Goal: Task Accomplishment & Management: Manage account settings

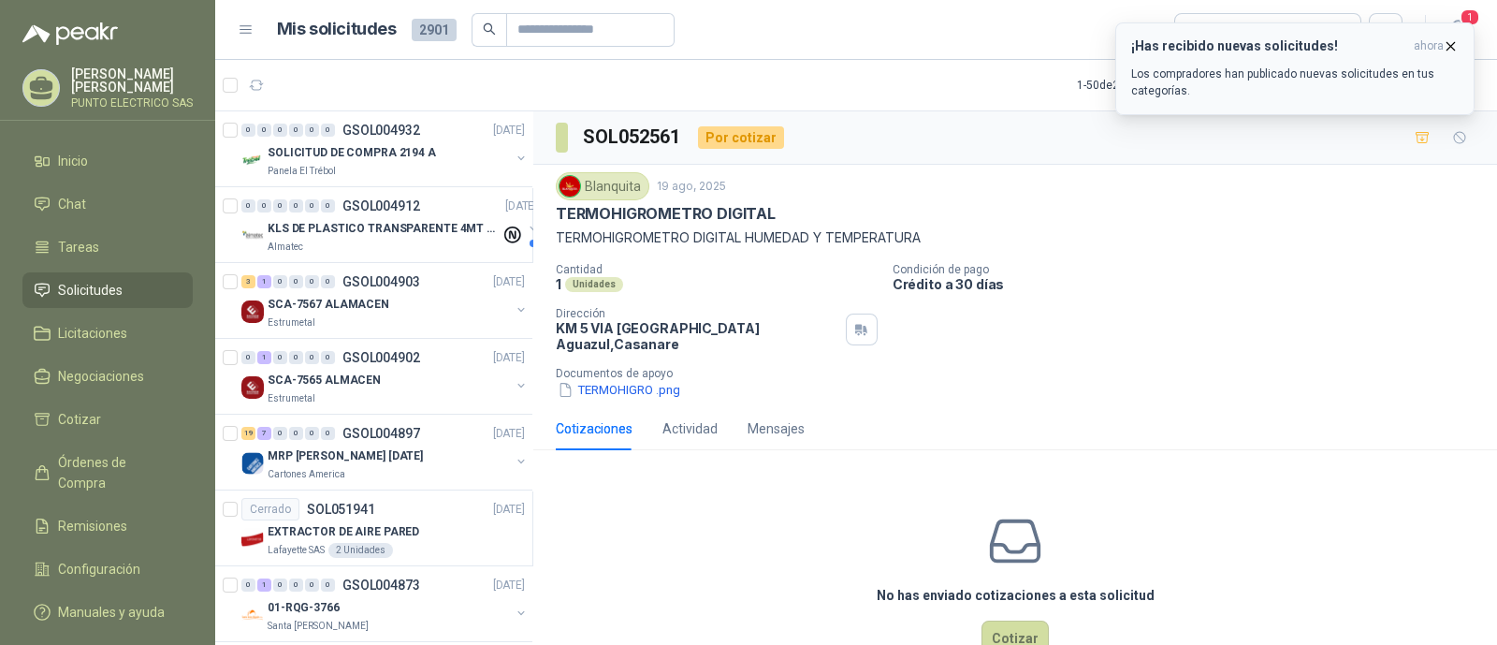
click at [1253, 50] on h3 "¡Has recibido nuevas solicitudes!" at bounding box center [1268, 46] width 275 height 16
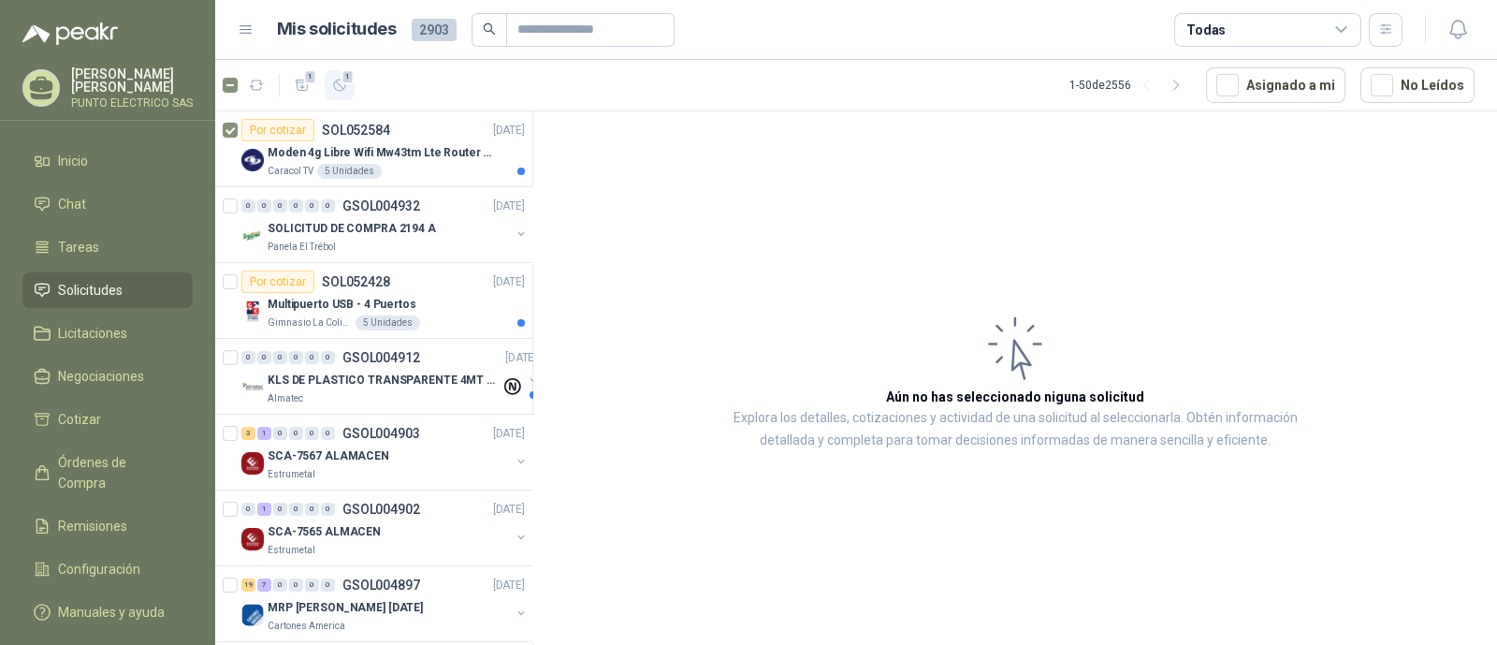
click at [338, 91] on icon "button" at bounding box center [340, 86] width 16 height 16
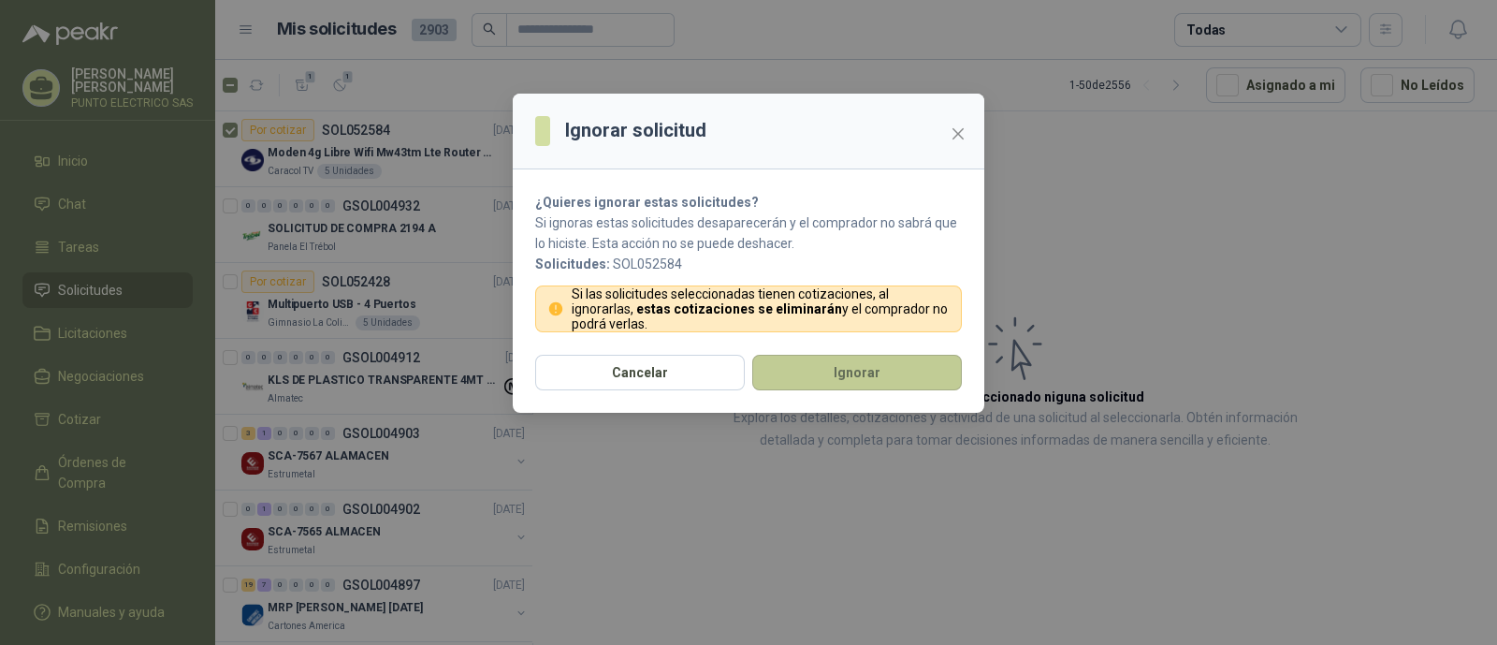
click at [856, 370] on button "Ignorar" at bounding box center [857, 373] width 210 height 36
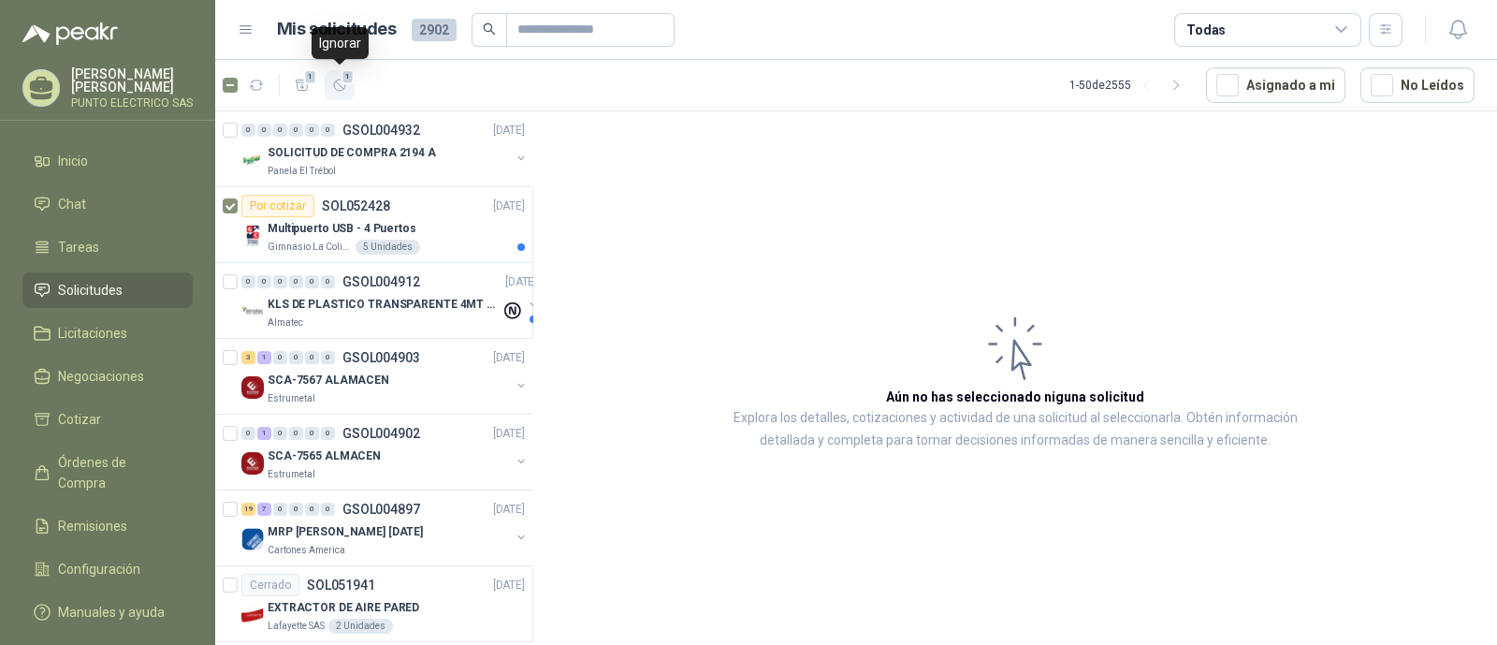
click at [341, 81] on icon "button" at bounding box center [340, 86] width 16 height 16
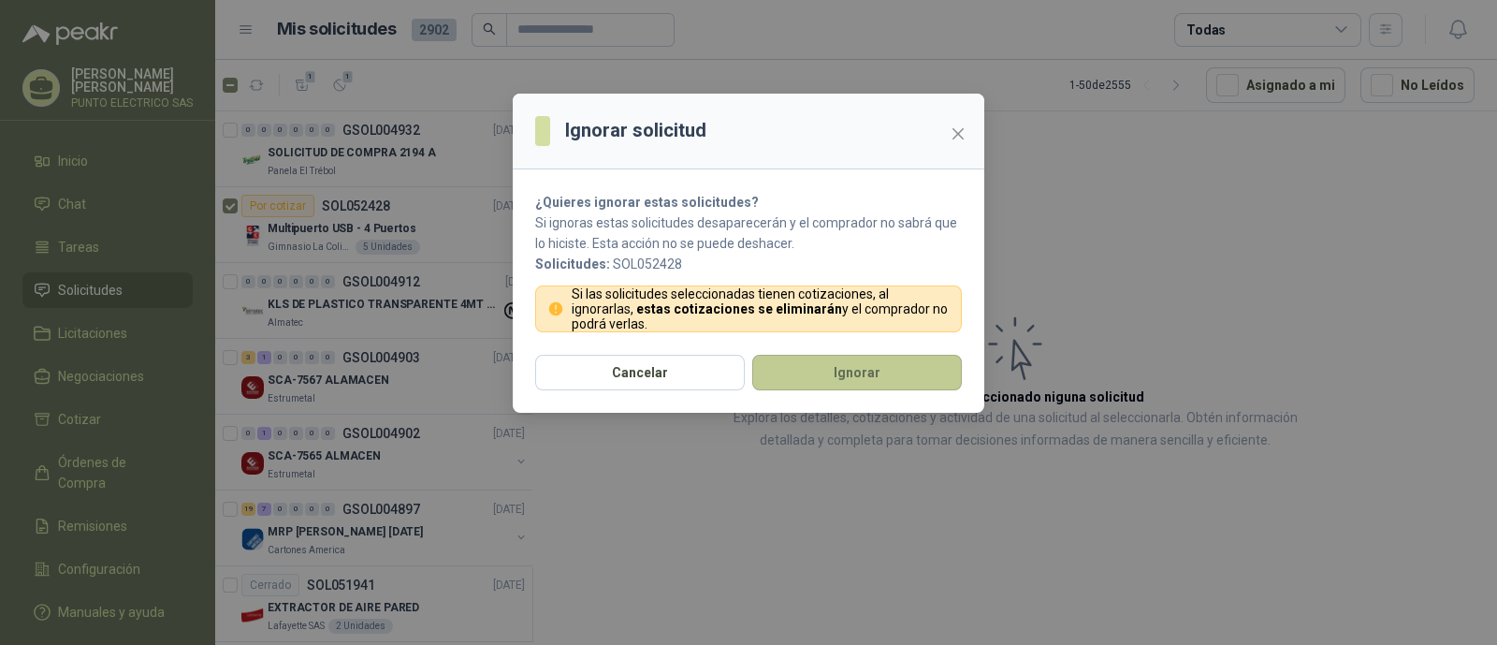
click at [848, 371] on button "Ignorar" at bounding box center [857, 373] width 210 height 36
